Goal: Transaction & Acquisition: Book appointment/travel/reservation

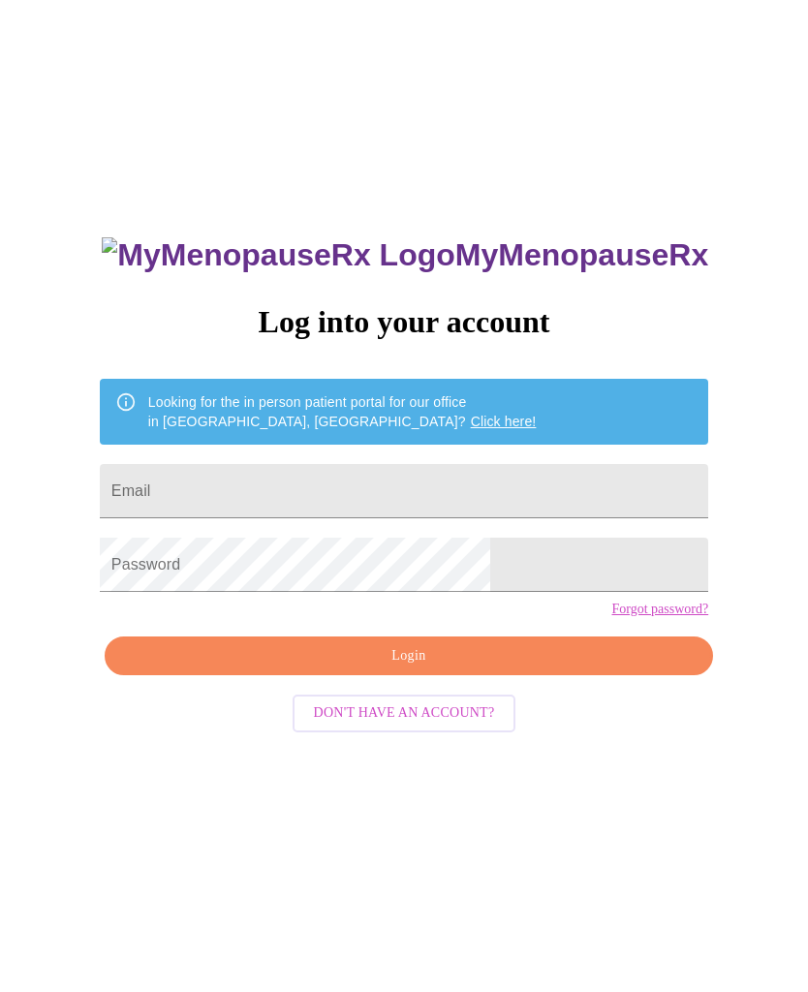
click at [348, 496] on input "Email" at bounding box center [404, 491] width 608 height 54
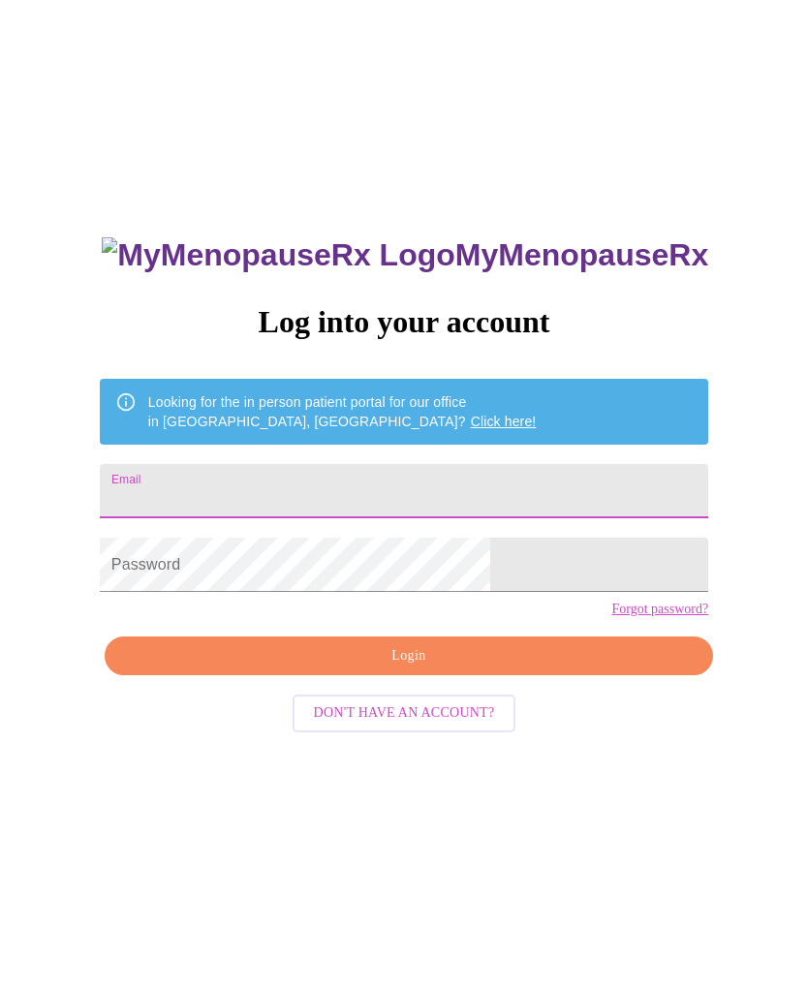
click at [456, 487] on input "Email" at bounding box center [404, 491] width 608 height 54
type input "S"
type input "[EMAIL_ADDRESS][DOMAIN_NAME]"
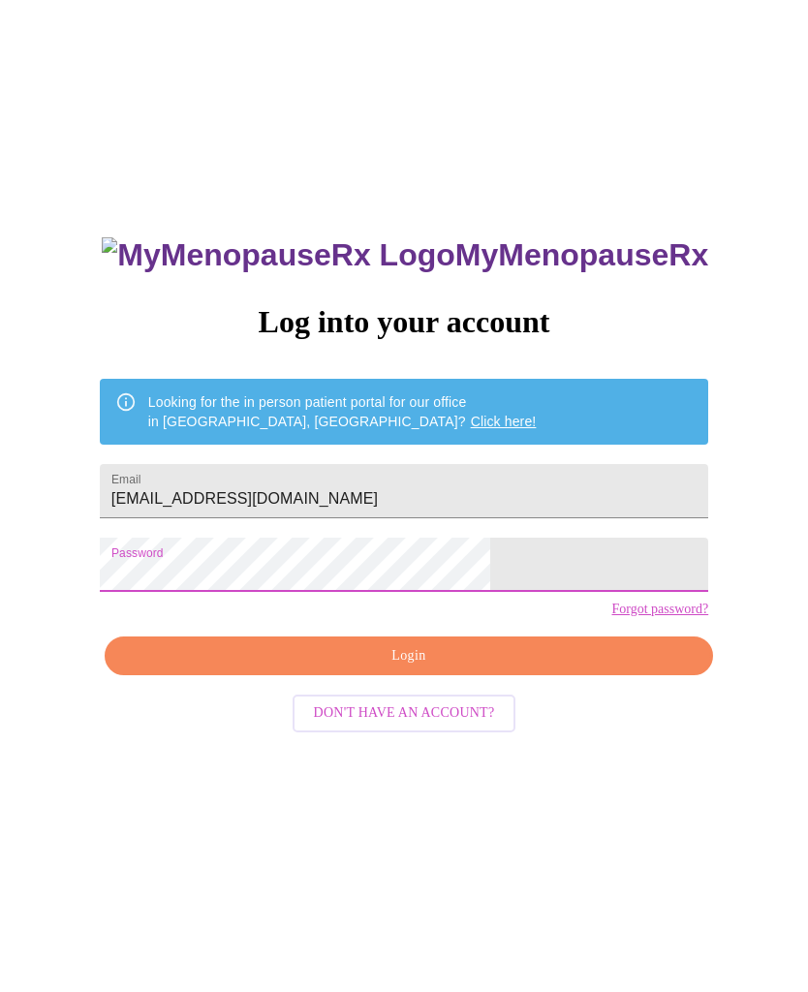
click at [508, 668] on span "Login" at bounding box center [409, 656] width 564 height 24
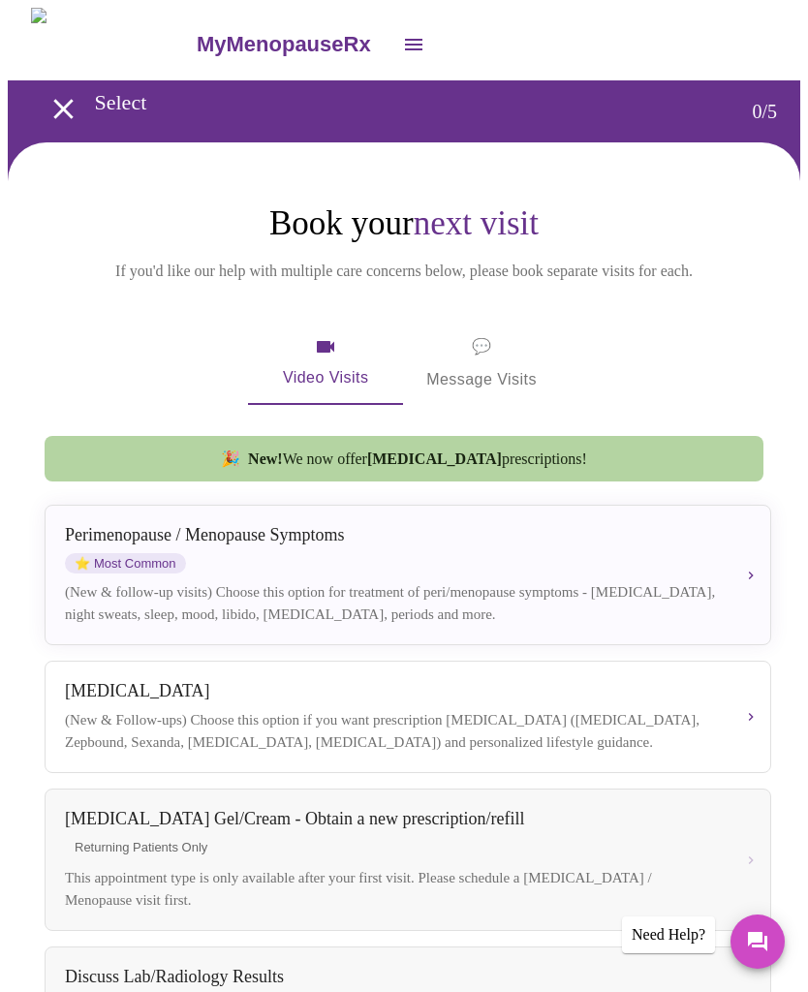
click at [453, 586] on div "[MEDICAL_DATA] / Menopause Symptoms ⭐ Most Common (New & follow-up visits) Choo…" at bounding box center [408, 575] width 686 height 100
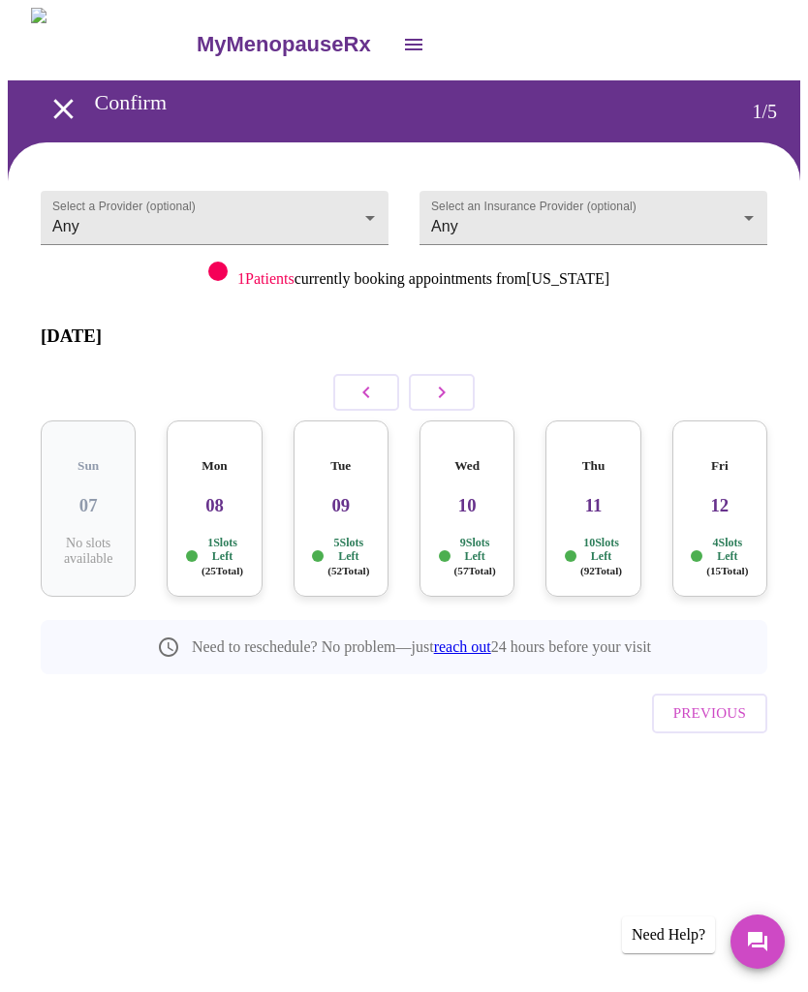
click at [232, 536] on p "1 Slots Left ( 25 Total)" at bounding box center [222, 557] width 42 height 42
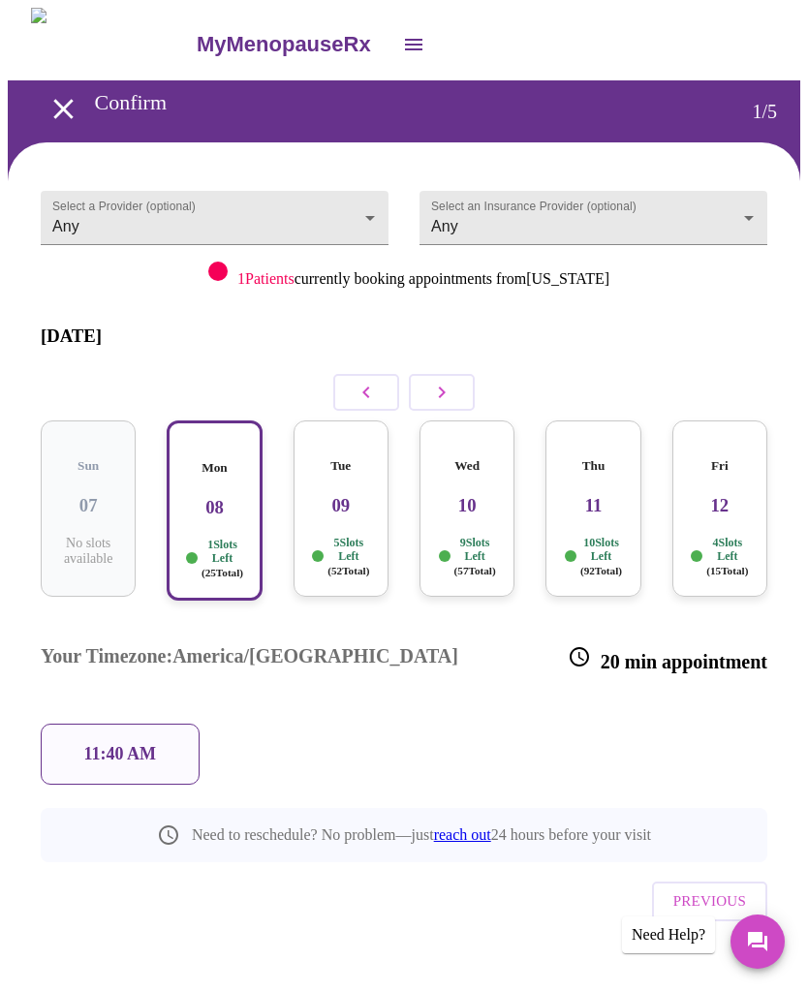
click at [228, 538] on p "1 Slots Left ( 25 Total)" at bounding box center [222, 559] width 42 height 42
click at [700, 626] on div "20 min appointment" at bounding box center [668, 659] width 200 height 67
click at [736, 492] on div "Fri 12 4 Slots Left ( 15 Total)" at bounding box center [719, 508] width 95 height 176
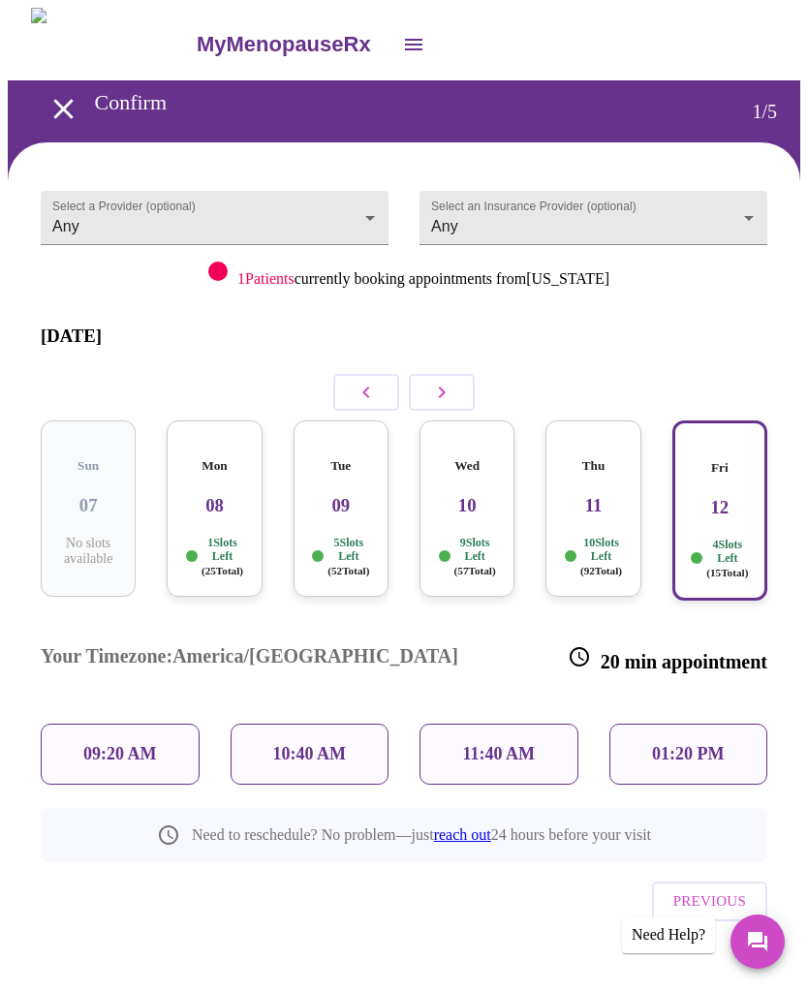
click at [371, 214] on body "MyMenopauseRx Confirm 1 / 5 Select a Provider (optional) Any Any Select an Insu…" at bounding box center [404, 513] width 792 height 1010
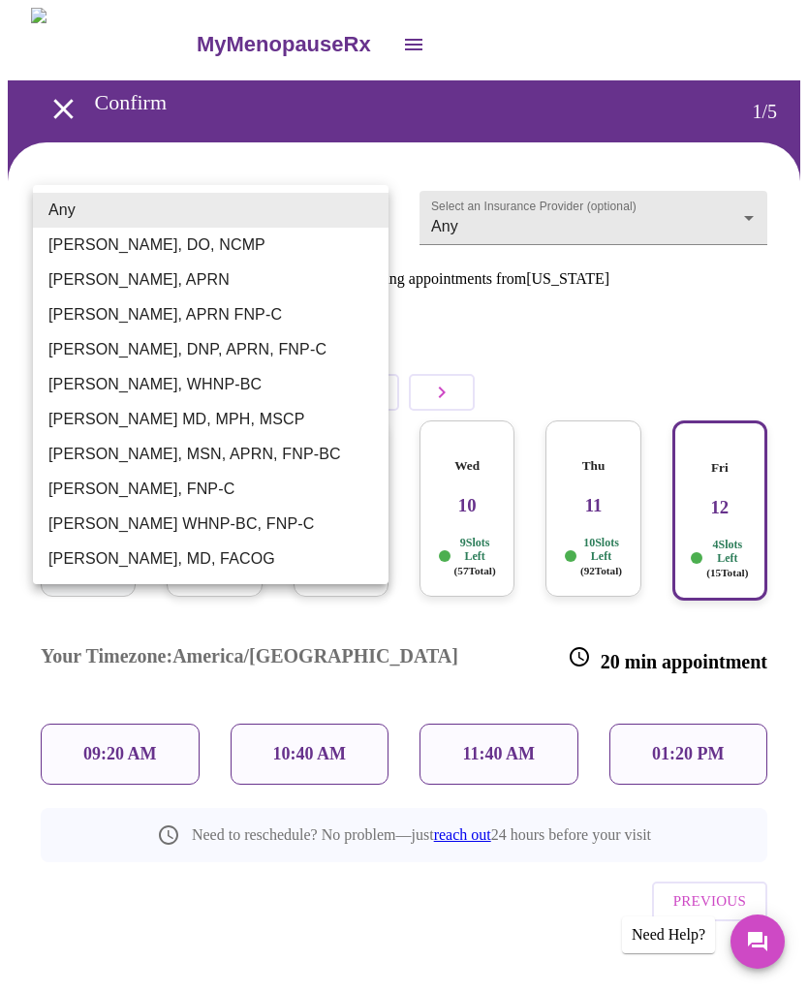
click at [255, 557] on li "[PERSON_NAME], MD, FACOG" at bounding box center [210, 558] width 355 height 35
type input "[PERSON_NAME], MD, FACOG"
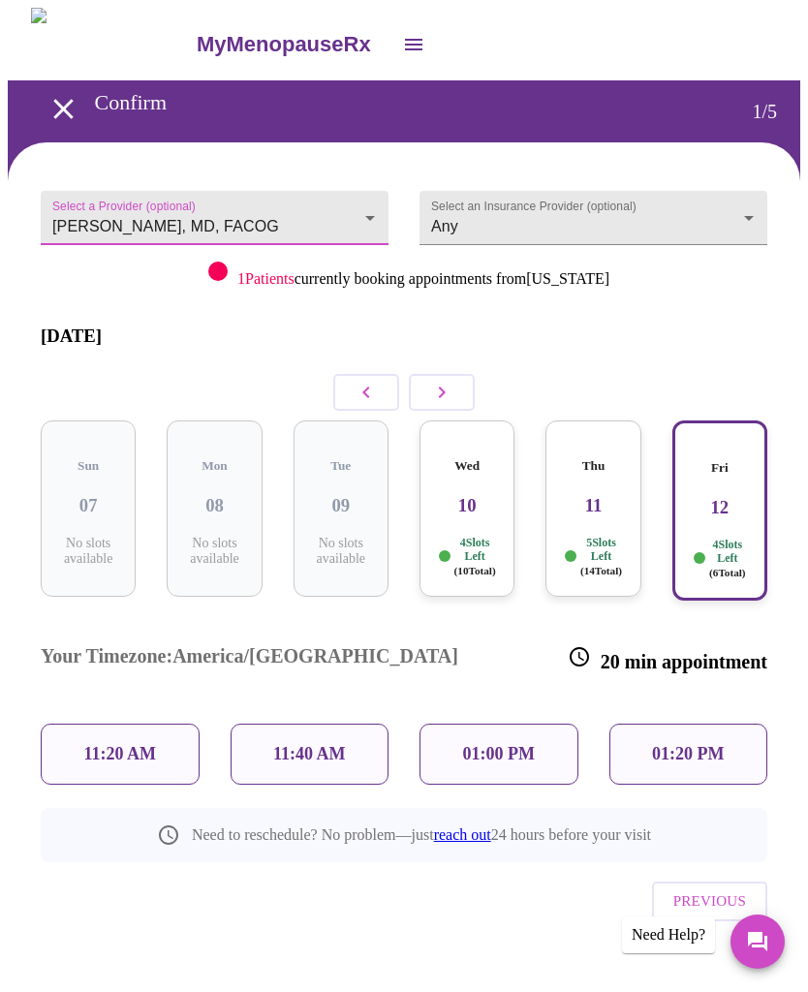
click at [454, 374] on button "button" at bounding box center [442, 392] width 66 height 37
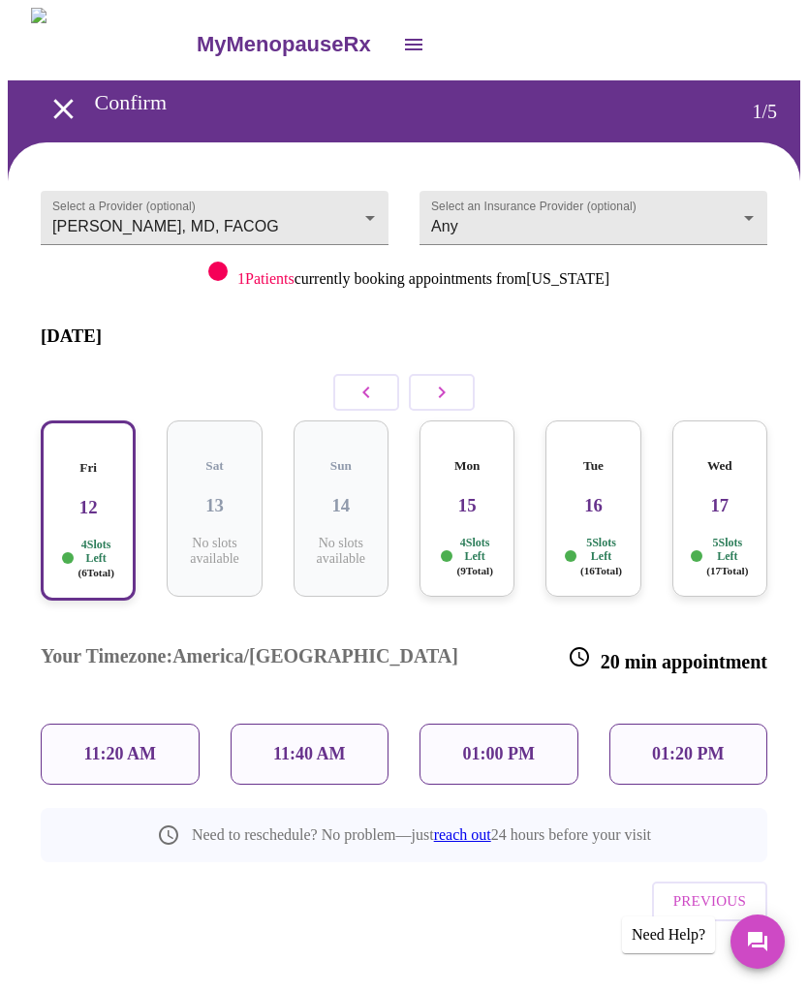
click at [479, 495] on h3 "15" at bounding box center [467, 505] width 64 height 21
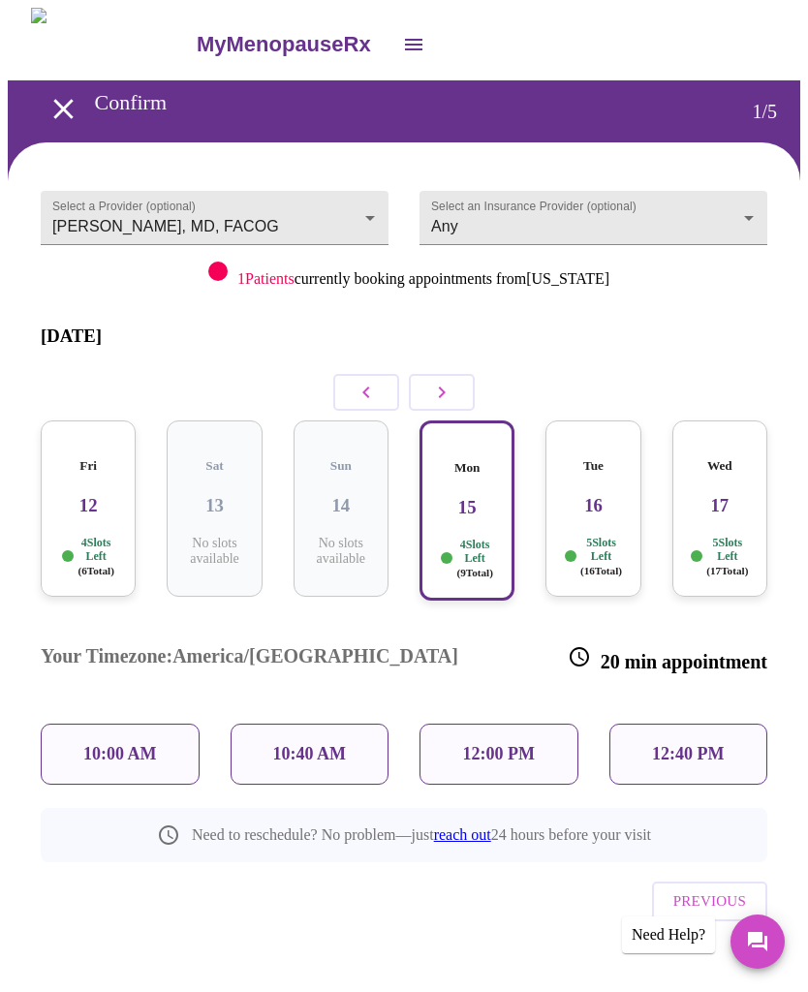
click at [135, 744] on p "10:00 AM" at bounding box center [120, 754] width 74 height 20
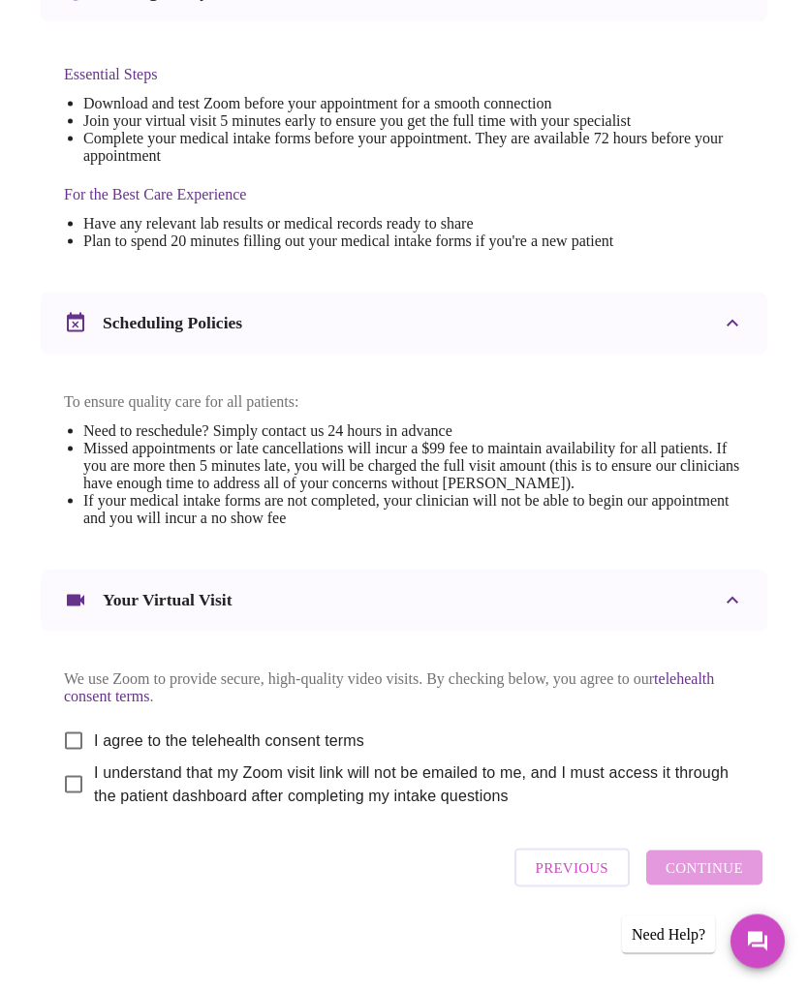
scroll to position [507, 0]
click at [62, 761] on input "I agree to the telehealth consent terms" at bounding box center [73, 741] width 41 height 41
checkbox input "true"
click at [60, 805] on input "I understand that my Zoom visit link will not be emailed to me, and I must acce…" at bounding box center [73, 784] width 41 height 41
checkbox input "true"
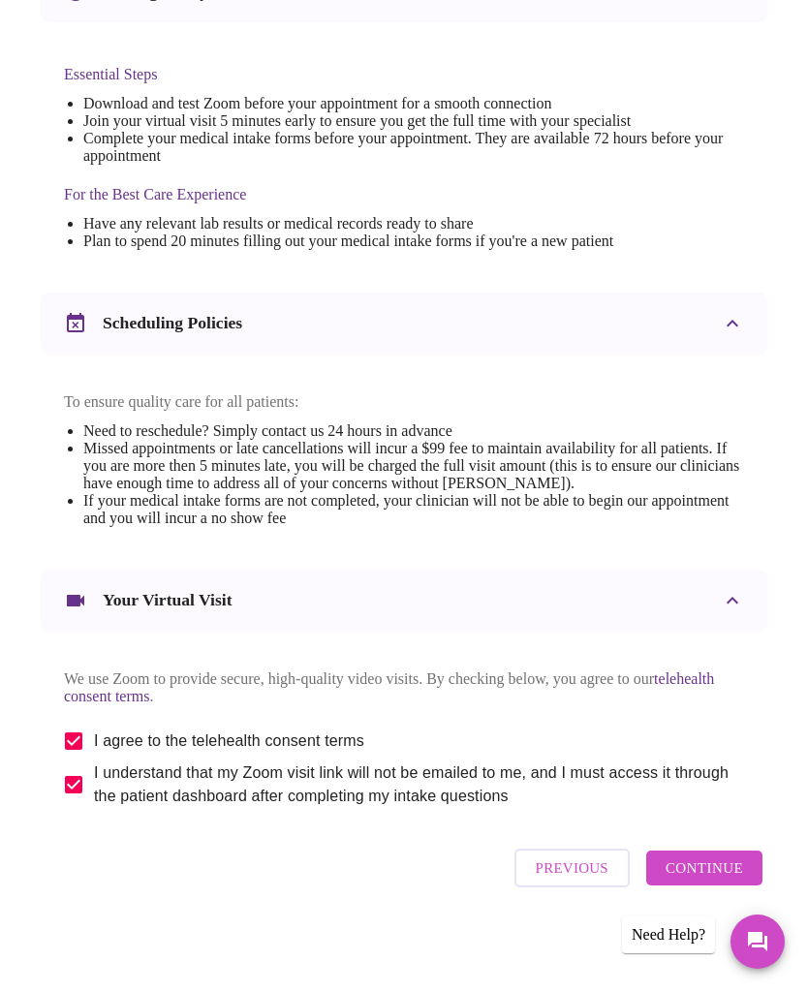
click at [686, 881] on span "Continue" at bounding box center [703, 867] width 77 height 25
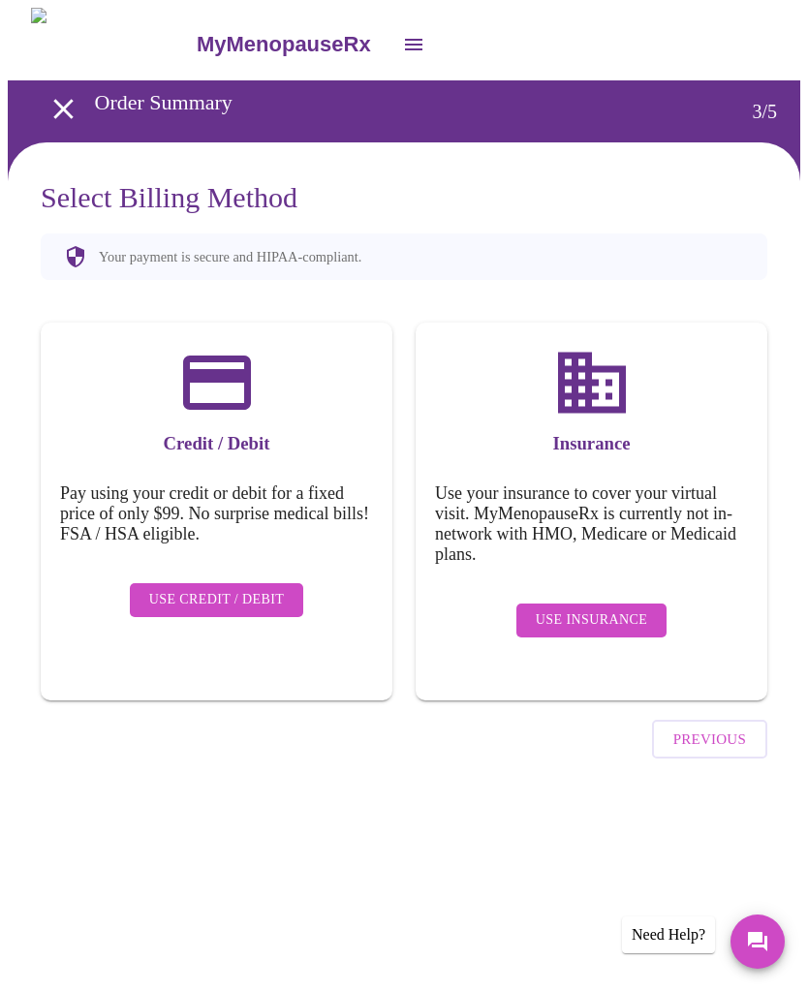
scroll to position [0, 0]
click at [617, 609] on span "Use Insurance" at bounding box center [591, 620] width 111 height 24
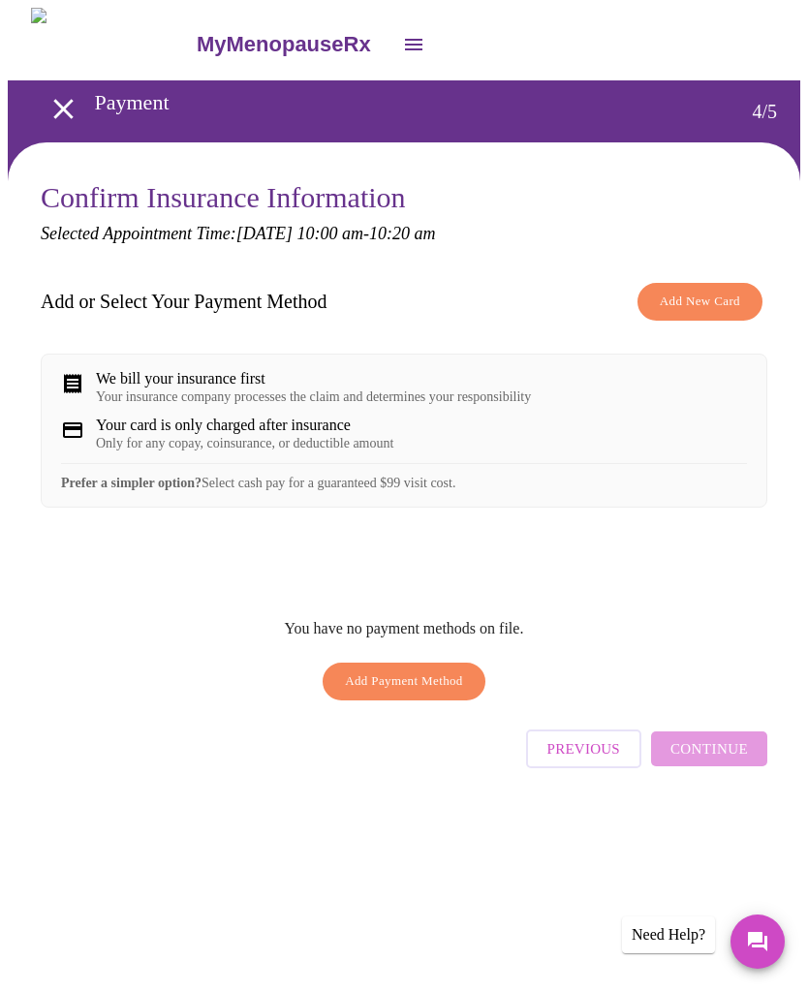
click at [800, 836] on div "Confirm Insurance Information Selected Appointment Time: [DATE] 10:00 am - 10:2…" at bounding box center [404, 503] width 792 height 723
click at [414, 684] on button "Add Payment Method" at bounding box center [404, 682] width 163 height 38
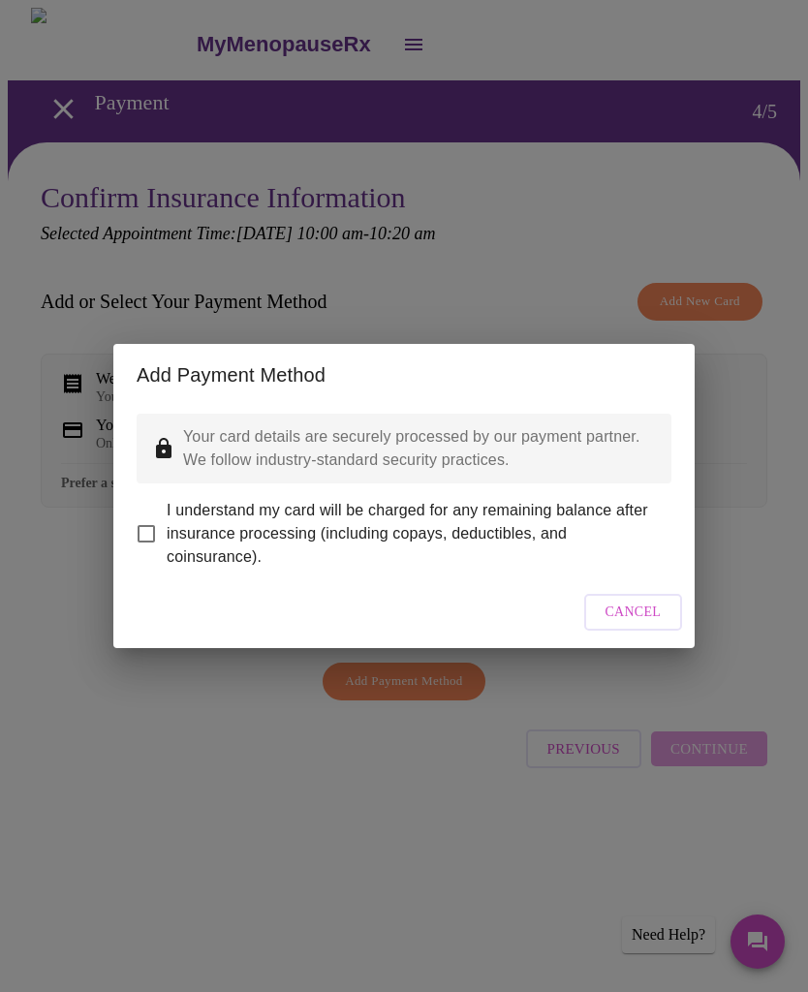
click at [426, 504] on span "I understand my card will be charged for any remaining balance after insurance …" at bounding box center [411, 534] width 489 height 70
click at [167, 513] on input "I understand my card will be charged for any remaining balance after insurance …" at bounding box center [146, 533] width 41 height 41
checkbox input "true"
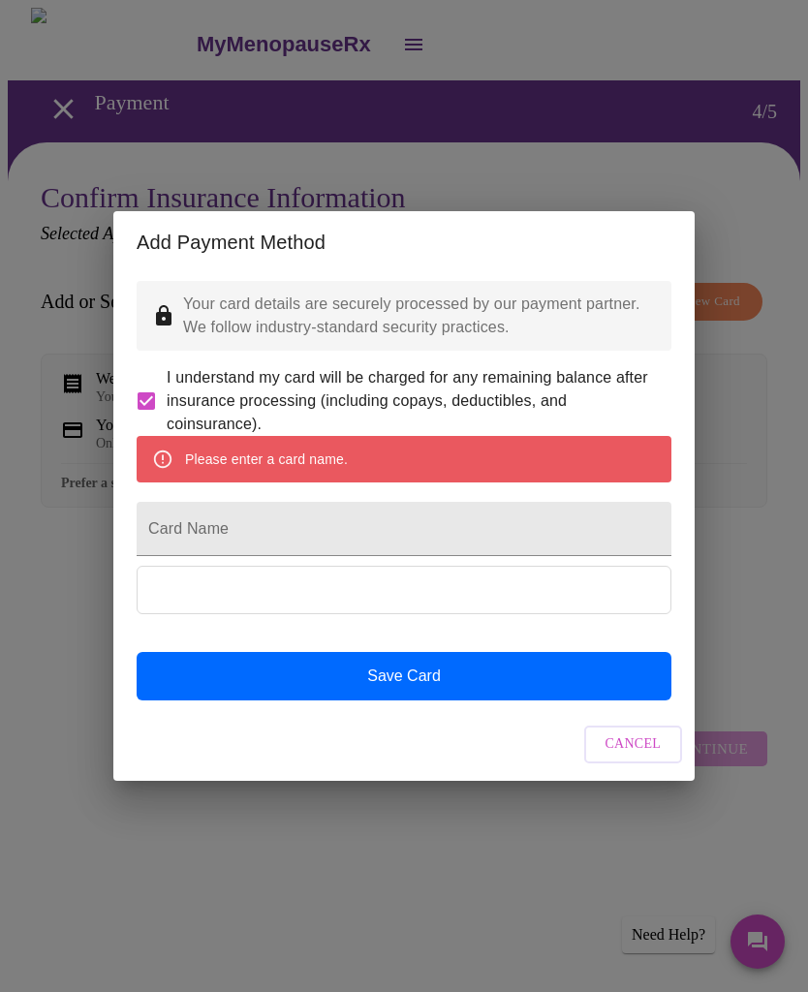
click at [395, 451] on div "Please enter a card name." at bounding box center [404, 459] width 535 height 46
click at [359, 546] on input "Card Name" at bounding box center [404, 529] width 535 height 54
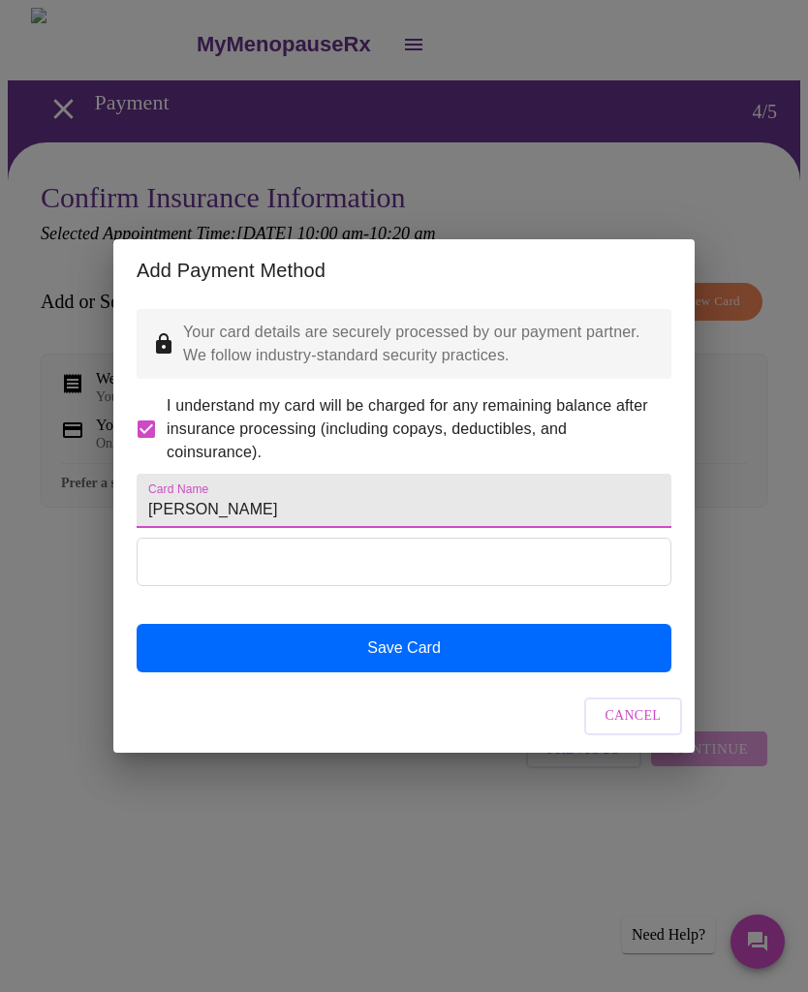
type input "[PERSON_NAME]"
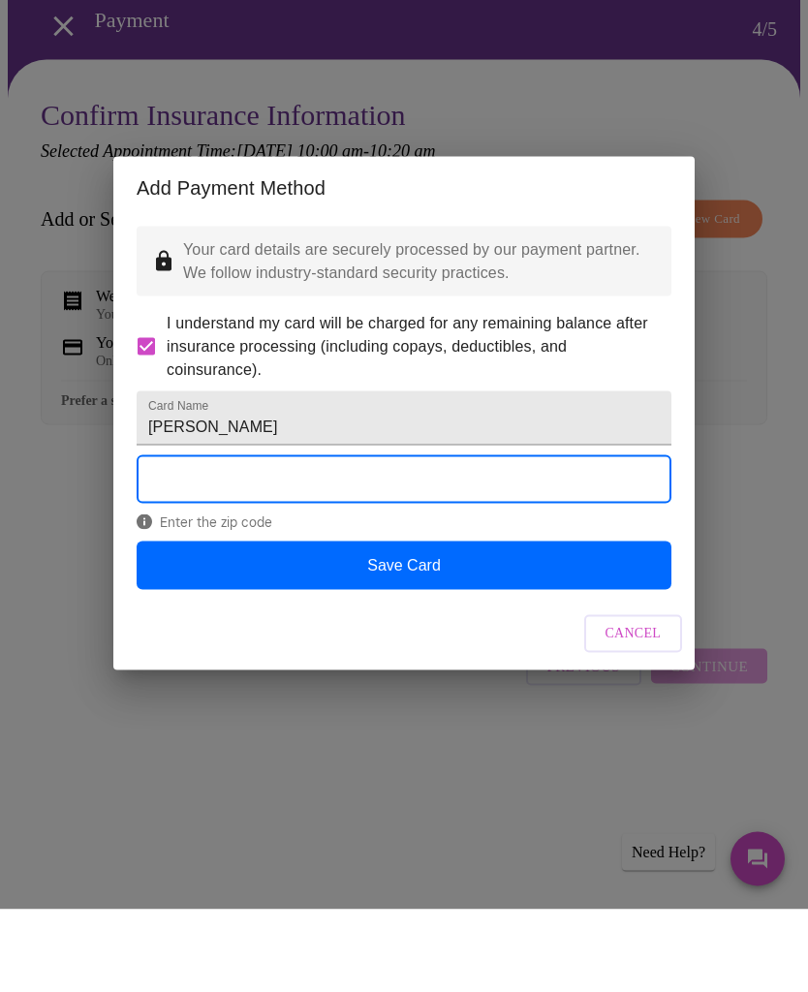
click at [493, 624] on button "Save Card" at bounding box center [404, 648] width 535 height 48
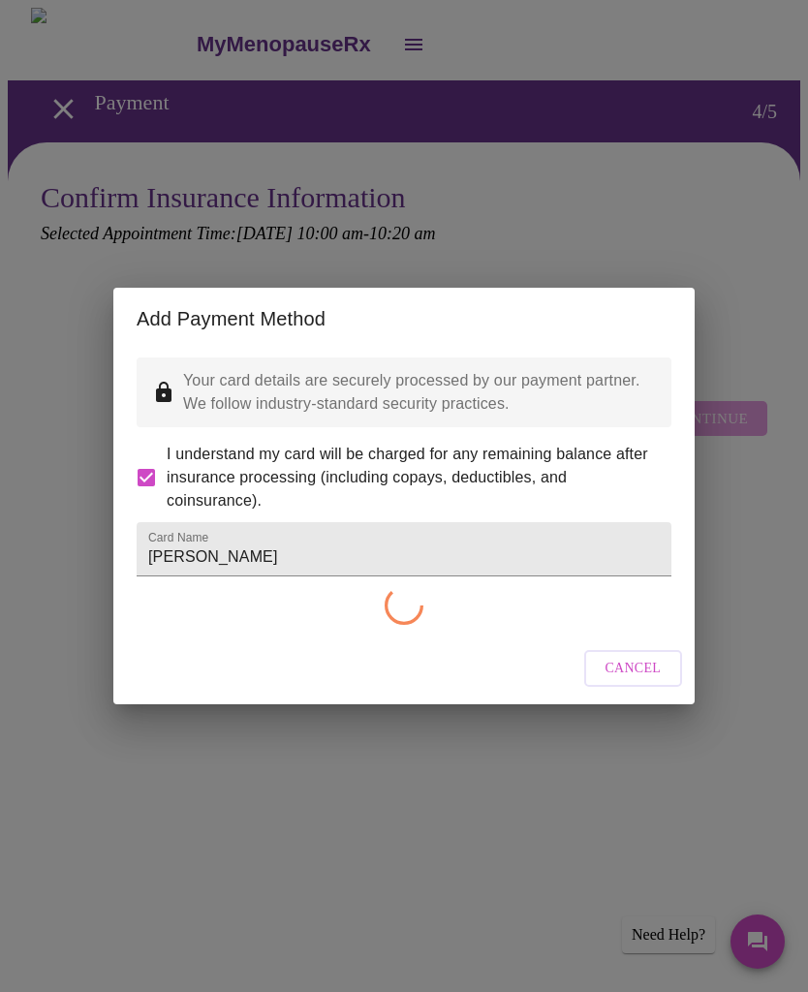
checkbox input "false"
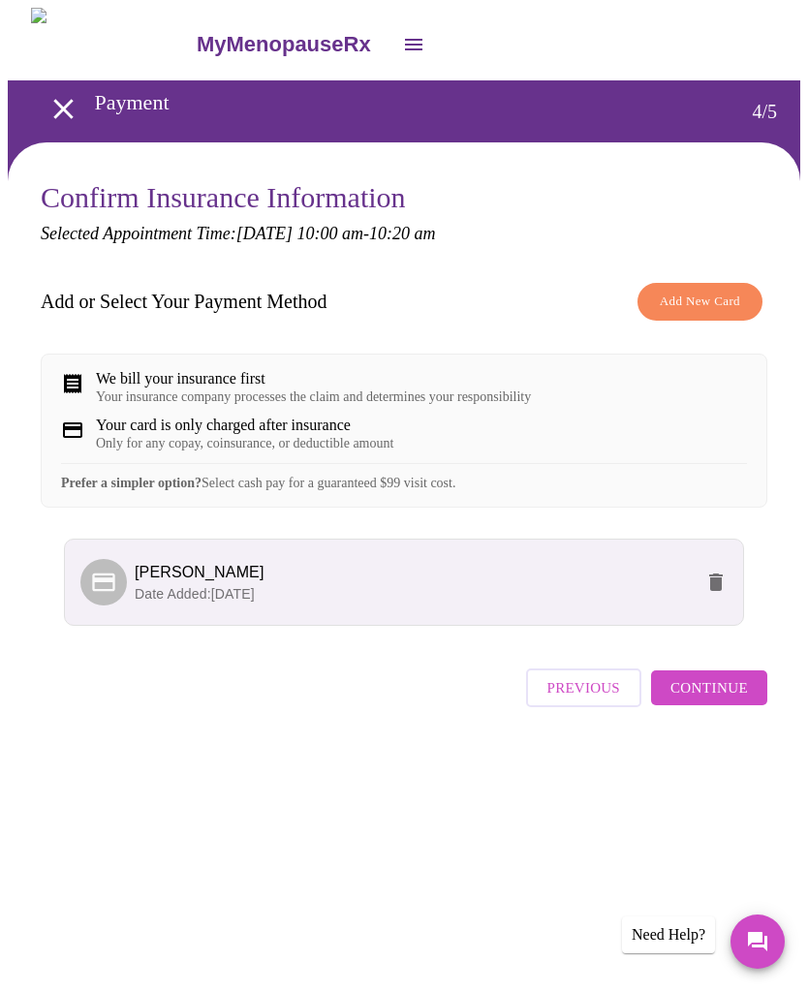
click at [745, 700] on span "Continue" at bounding box center [708, 687] width 77 height 25
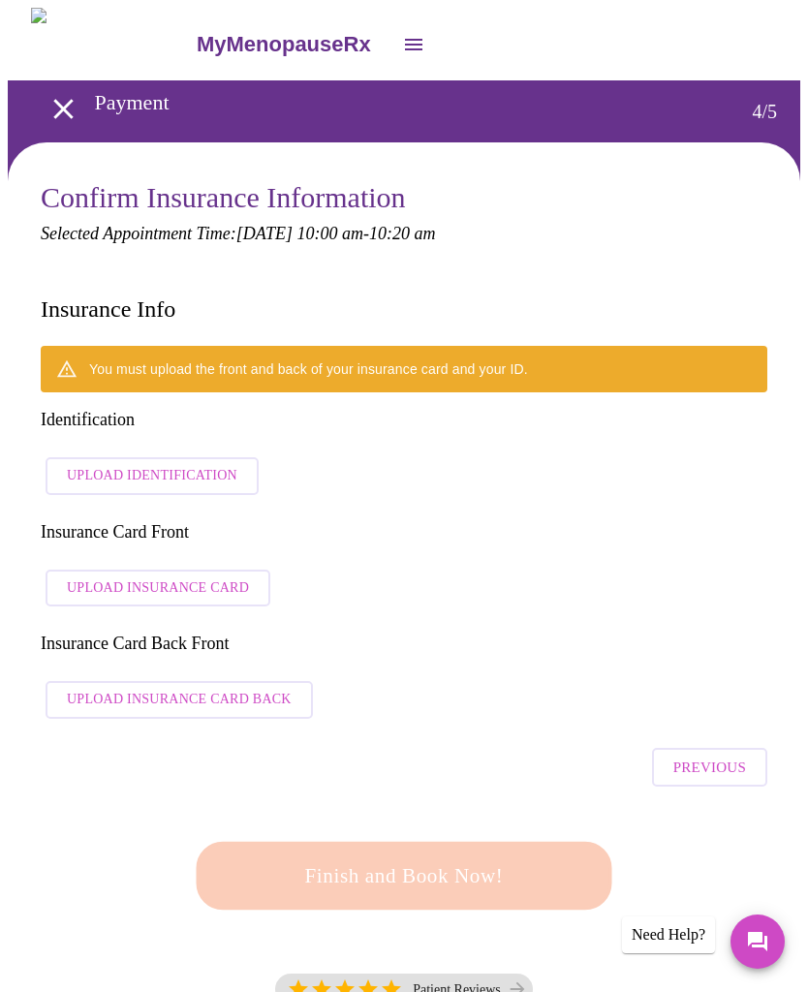
click at [171, 457] on button "Upload Identification" at bounding box center [152, 476] width 213 height 38
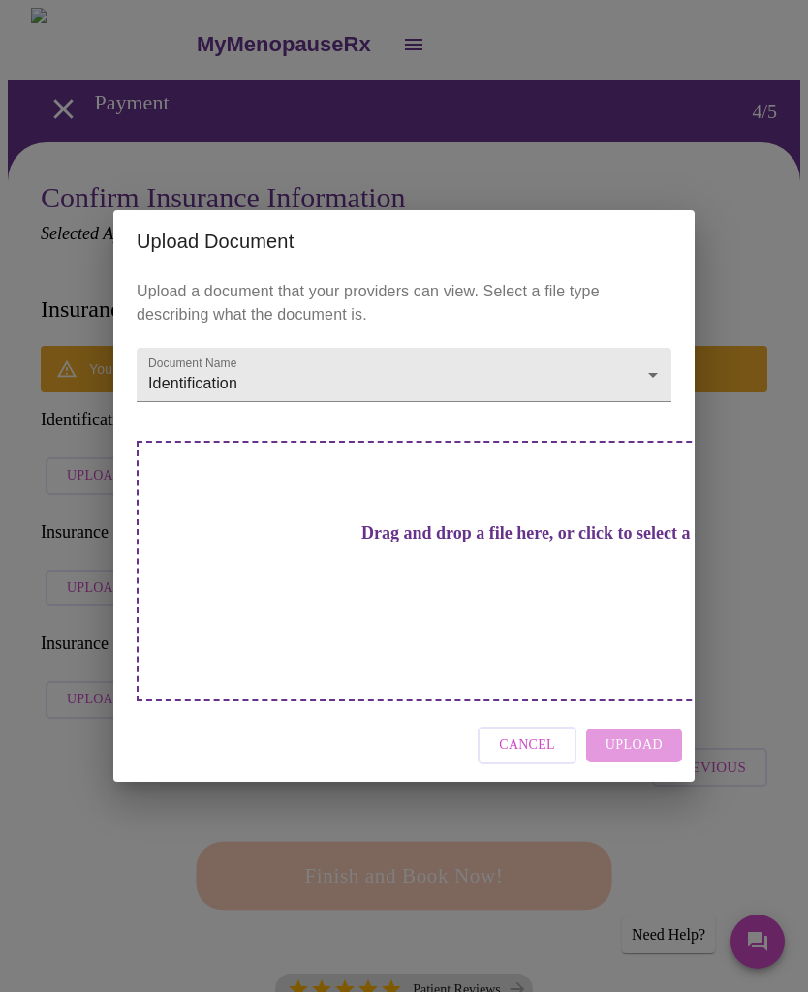
click at [552, 733] on span "Cancel" at bounding box center [527, 745] width 56 height 24
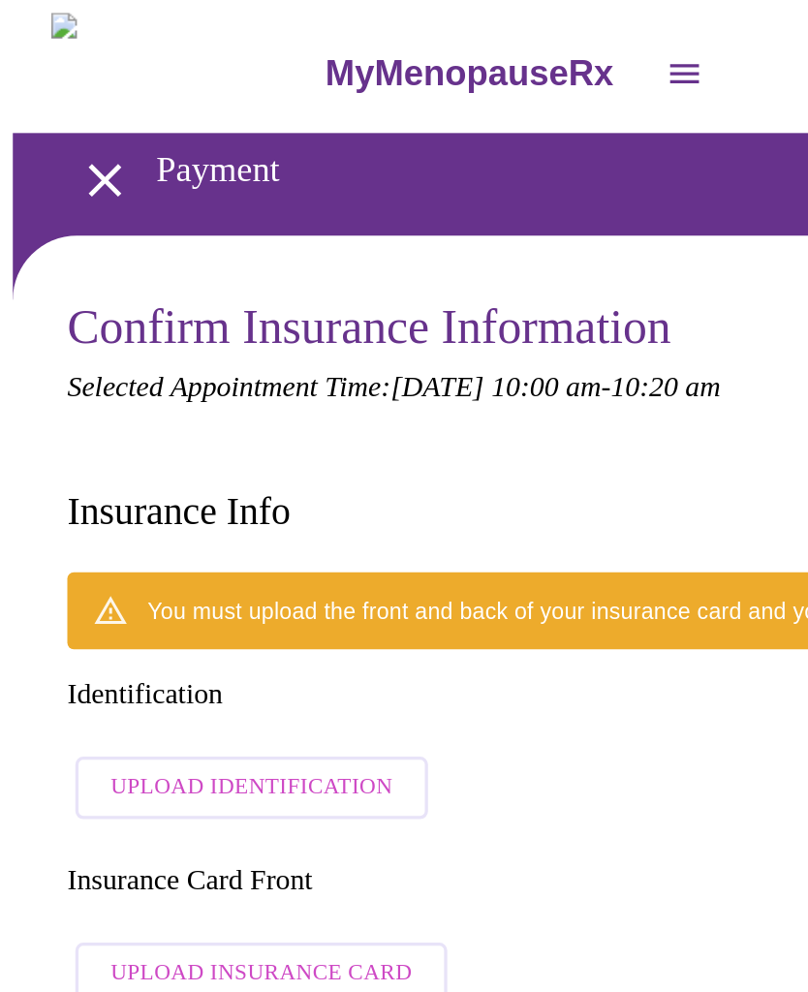
click at [205, 464] on span "Upload Identification" at bounding box center [152, 476] width 170 height 24
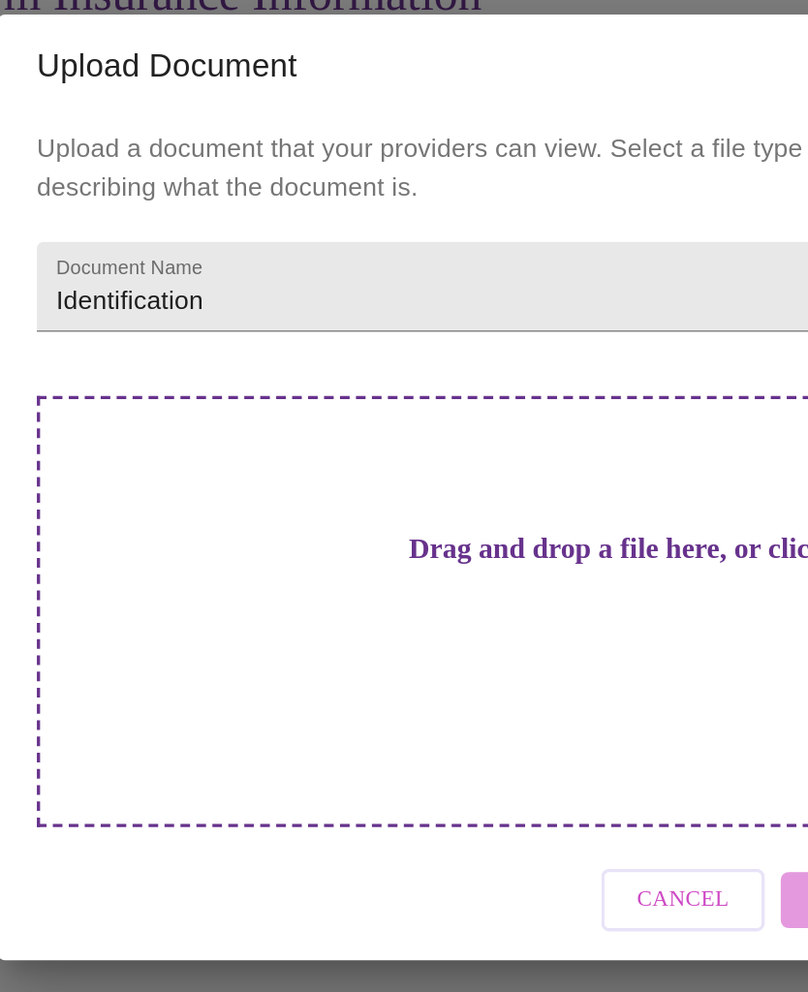
click at [404, 523] on h3 "Drag and drop a file here, or click to select a file" at bounding box center [539, 533] width 535 height 20
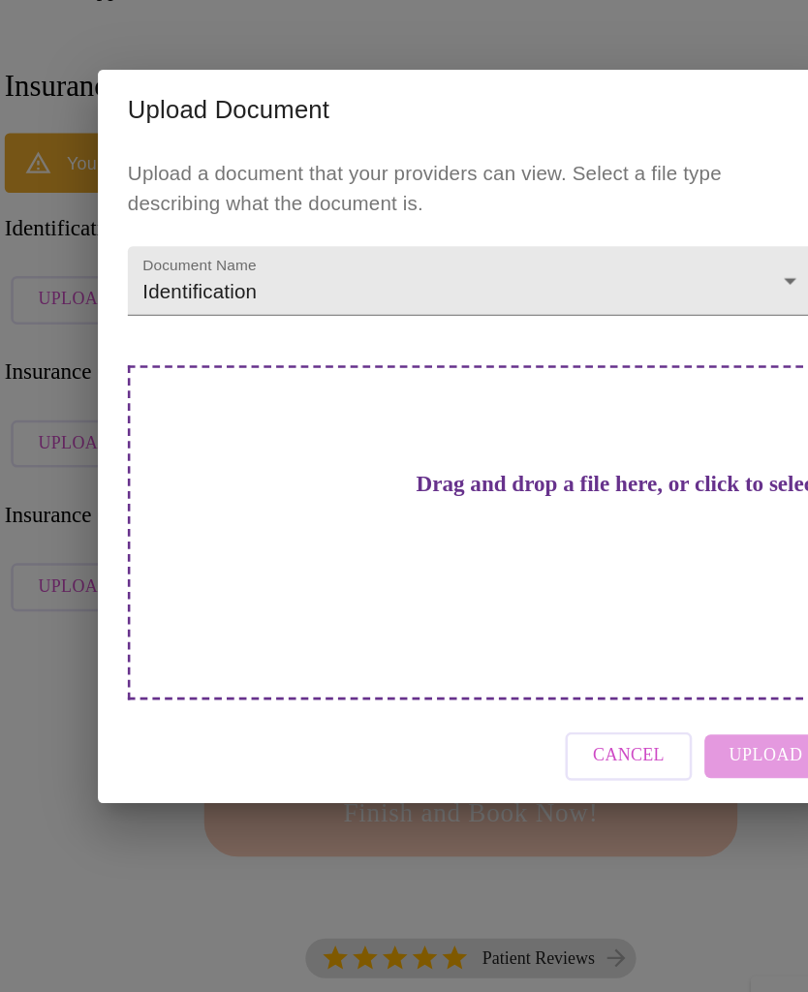
scroll to position [149, 0]
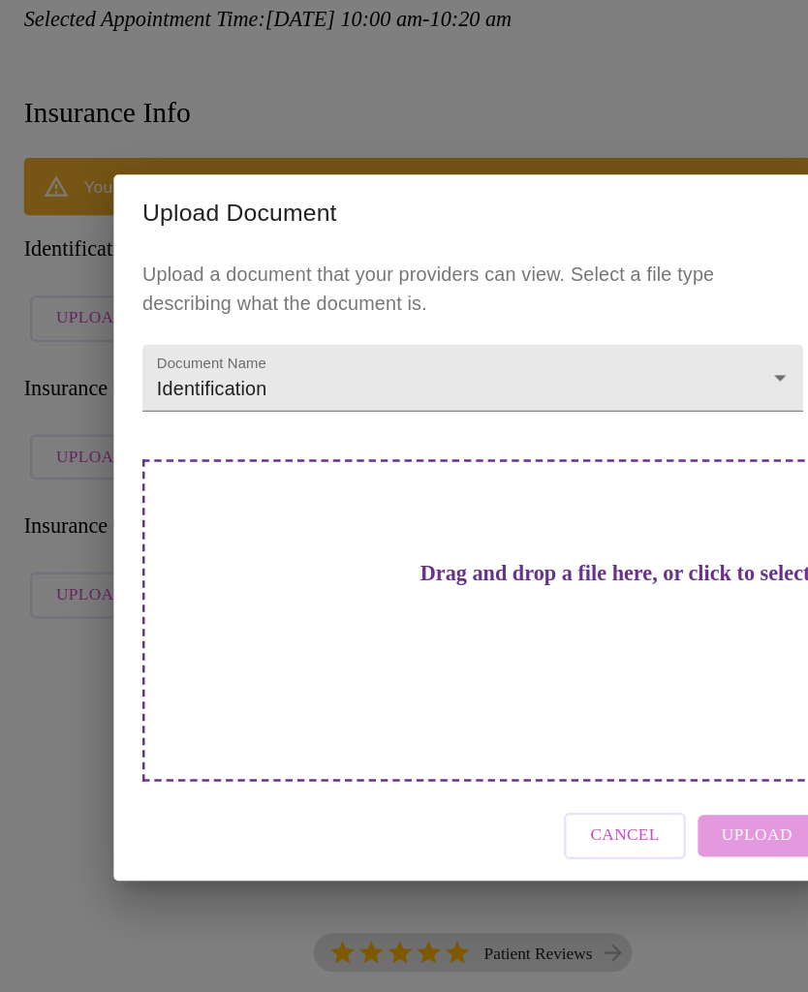
click at [464, 523] on h3 "Drag and drop a file here, or click to select a file" at bounding box center [539, 533] width 535 height 20
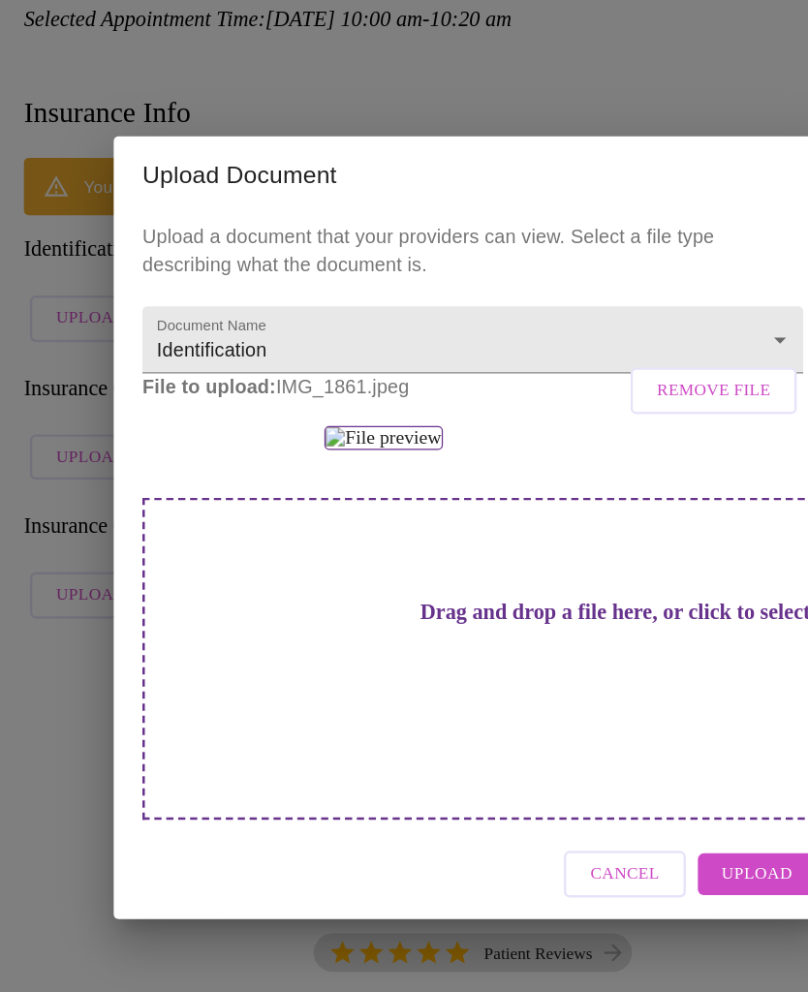
click at [607, 788] on span "Upload" at bounding box center [633, 776] width 57 height 24
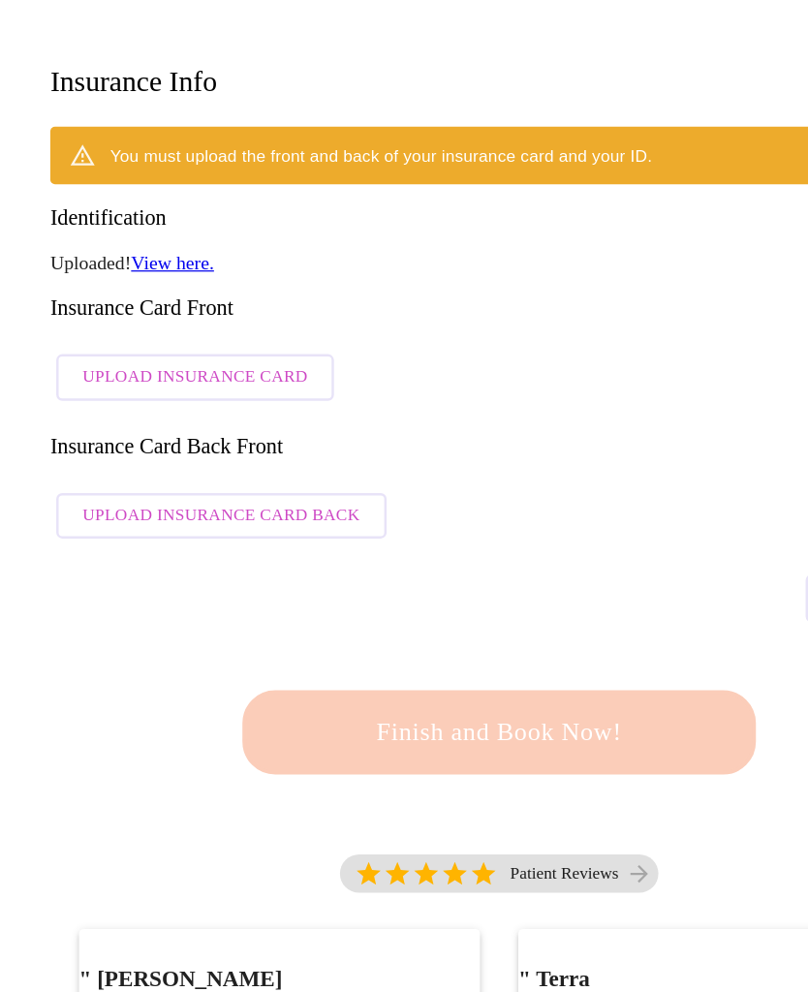
click at [217, 387] on span "Upload Insurance Card" at bounding box center [158, 399] width 182 height 24
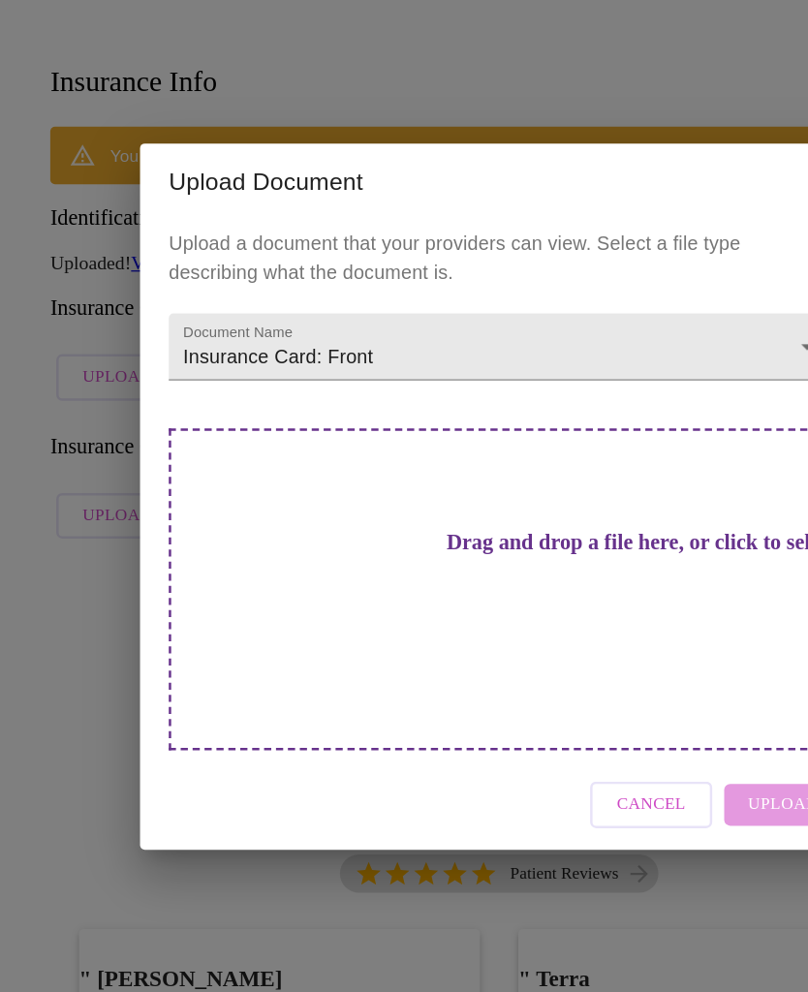
click at [443, 523] on h3 "Drag and drop a file here, or click to select a file" at bounding box center [539, 533] width 535 height 20
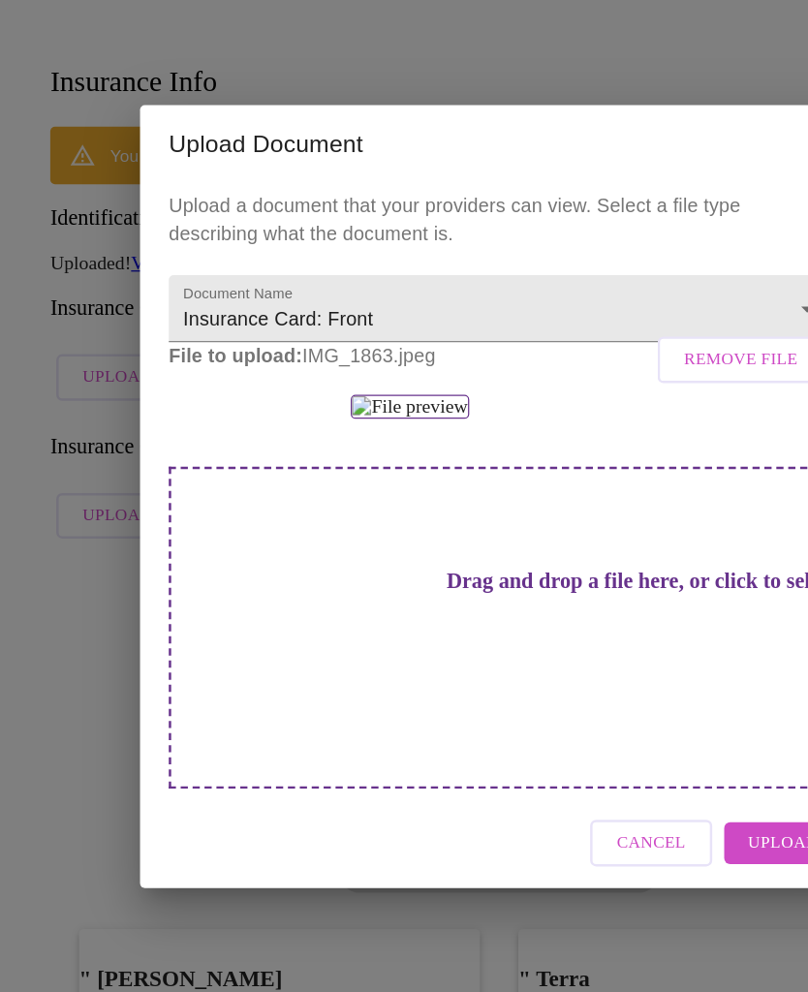
click at [623, 788] on span "Upload" at bounding box center [633, 776] width 57 height 24
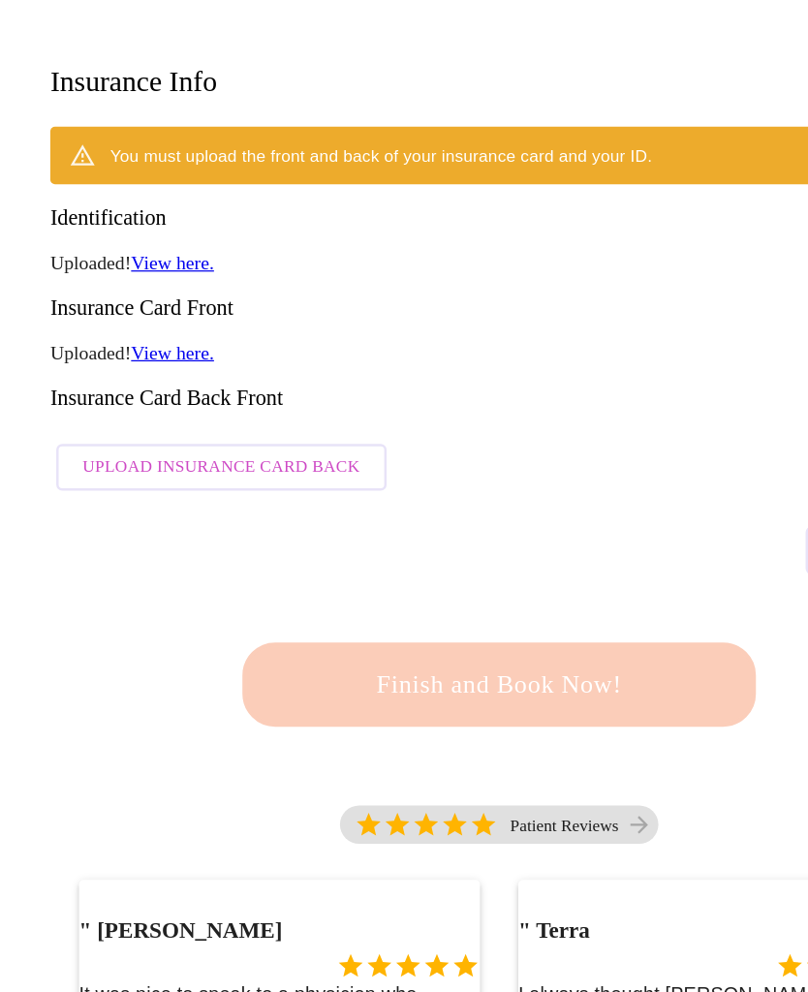
click at [210, 460] on span "Upload Insurance Card Back" at bounding box center [179, 472] width 225 height 24
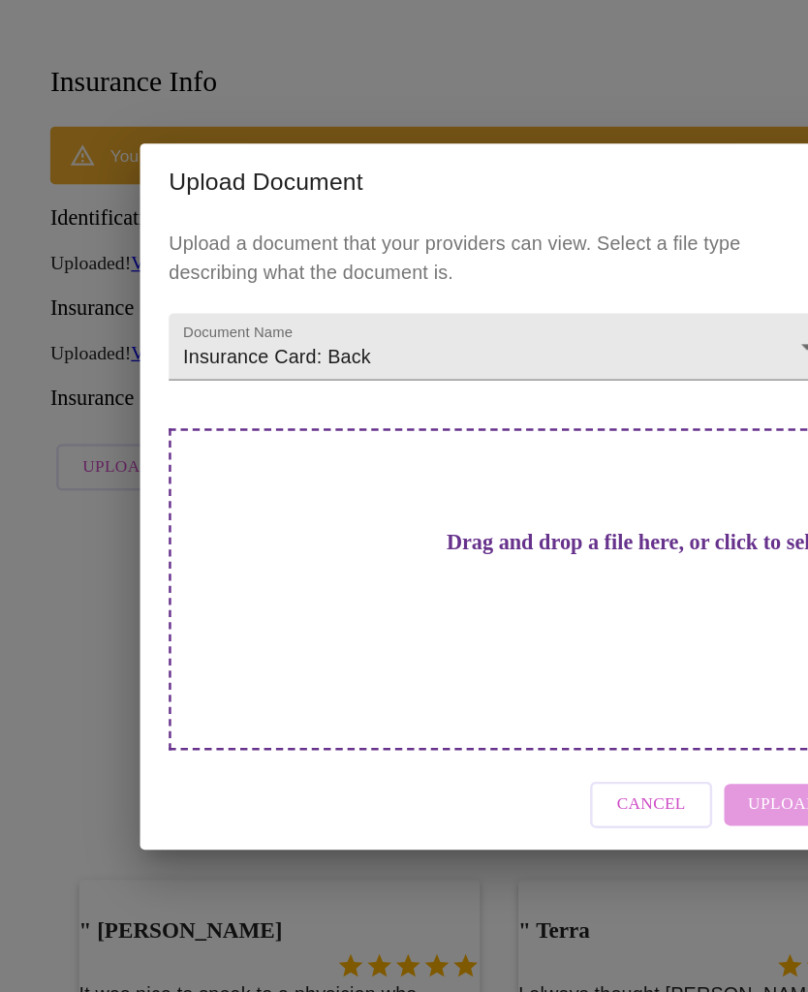
click at [466, 523] on h3 "Drag and drop a file here, or click to select a file" at bounding box center [539, 533] width 535 height 20
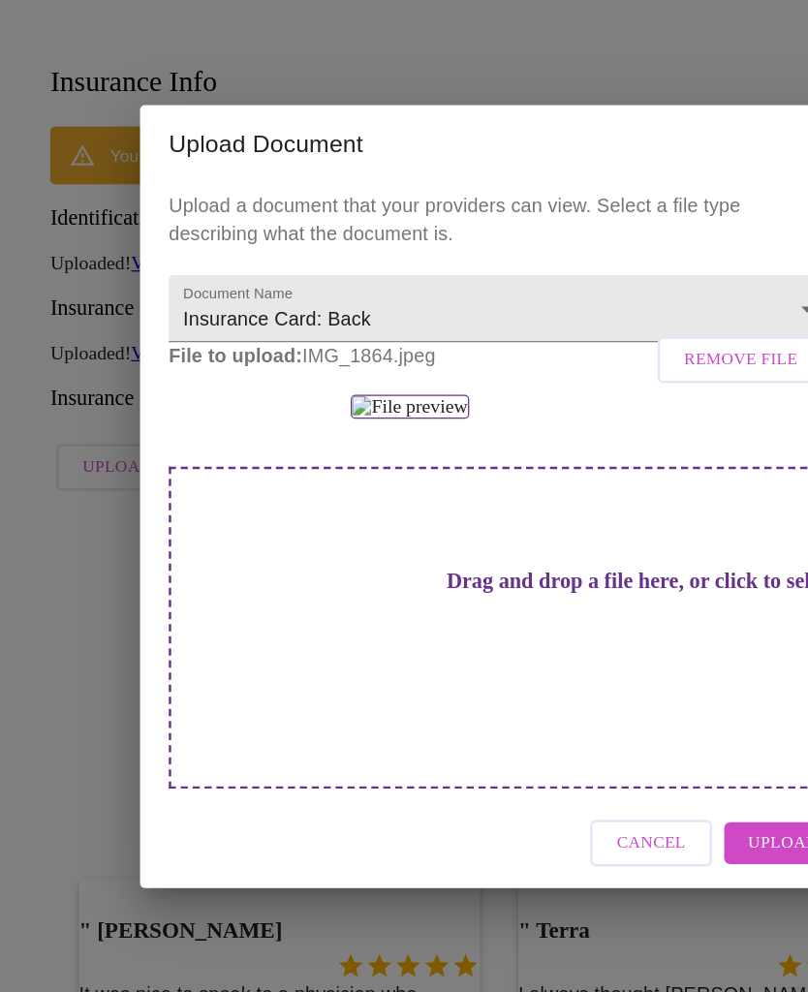
click at [627, 786] on span "Upload" at bounding box center [633, 776] width 57 height 24
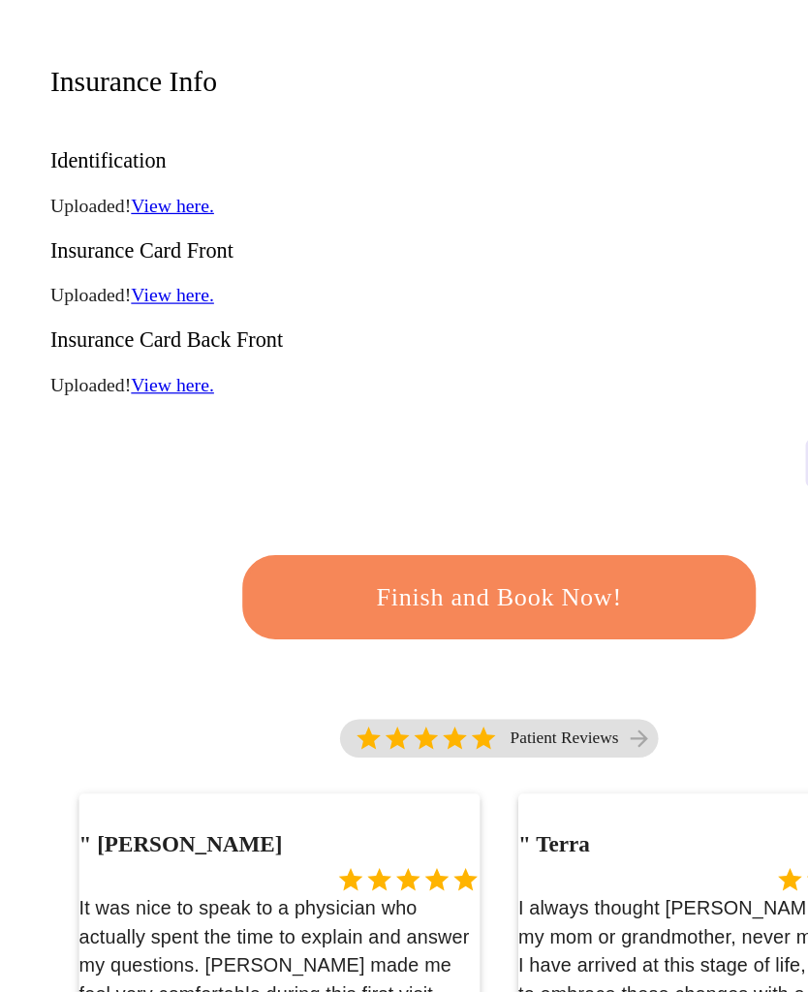
click at [491, 560] on span "Finish and Book Now!" at bounding box center [404, 578] width 358 height 36
